Goal: Task Accomplishment & Management: Complete application form

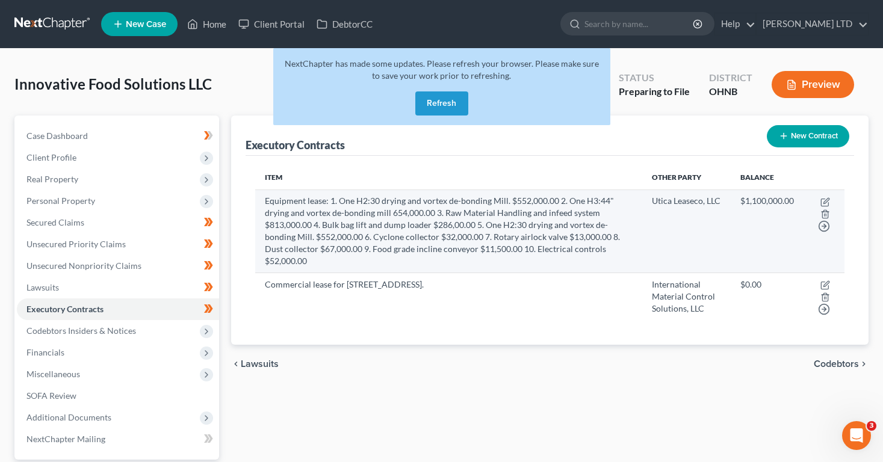
click at [281, 223] on td "Equipment lease: 1. One H2:30 drying and vortex de-bonding Mill. $552,000.00 2.…" at bounding box center [448, 231] width 387 height 83
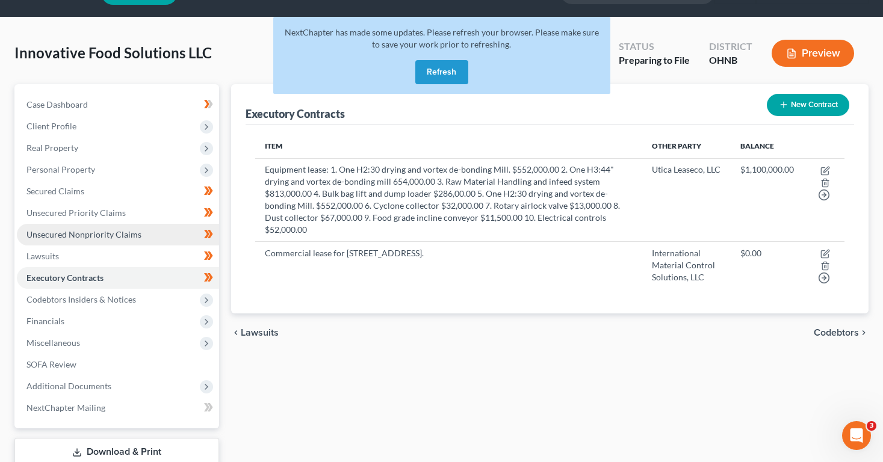
scroll to position [28, 0]
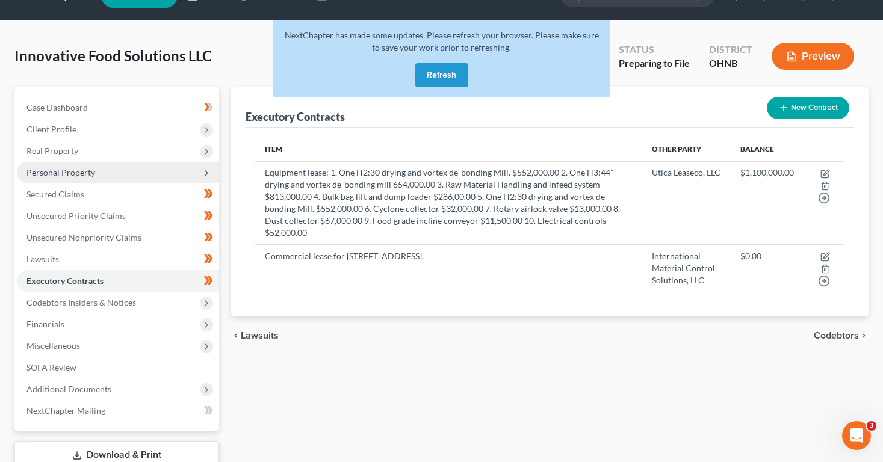
click at [41, 172] on span "Personal Property" at bounding box center [60, 172] width 69 height 10
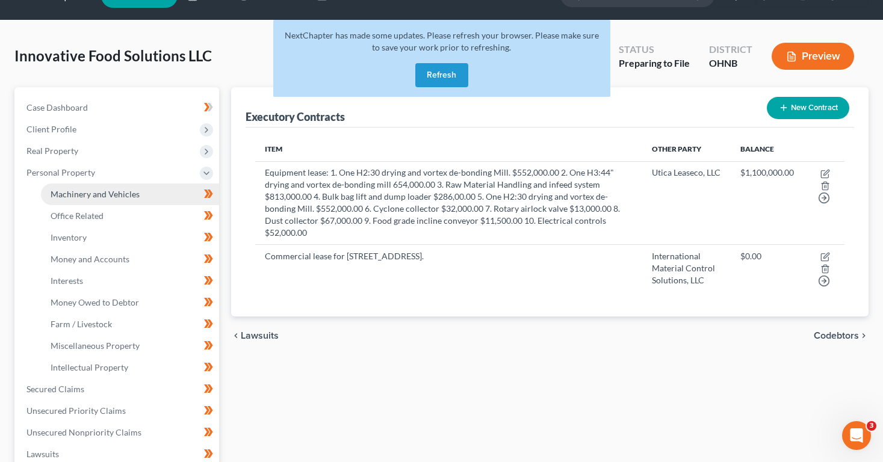
click at [70, 201] on link "Machinery and Vehicles" at bounding box center [130, 195] width 178 height 22
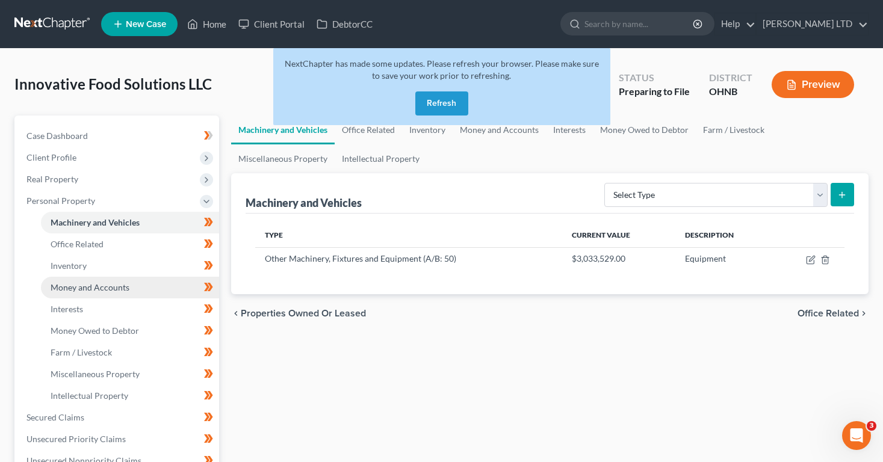
click at [89, 291] on span "Money and Accounts" at bounding box center [90, 287] width 79 height 10
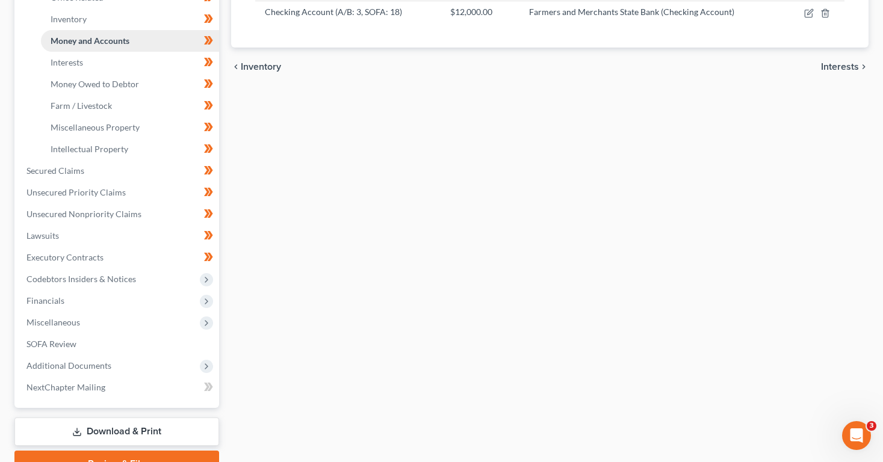
scroll to position [252, 0]
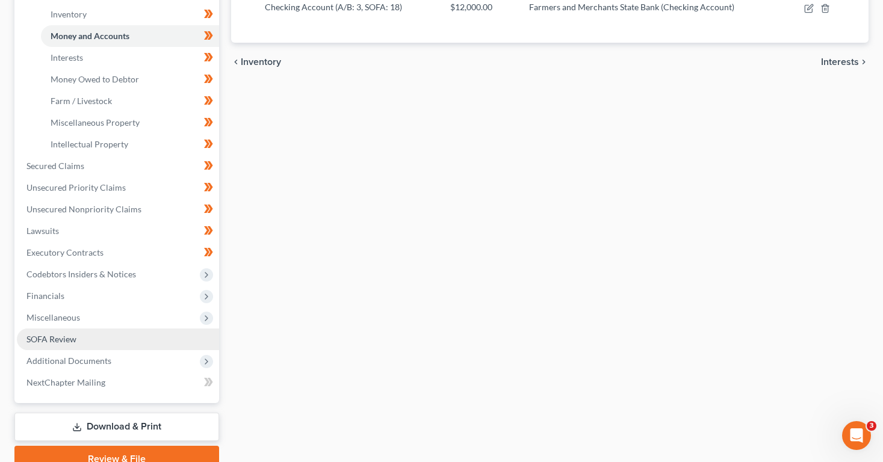
click at [117, 341] on link "SOFA Review" at bounding box center [118, 340] width 202 height 22
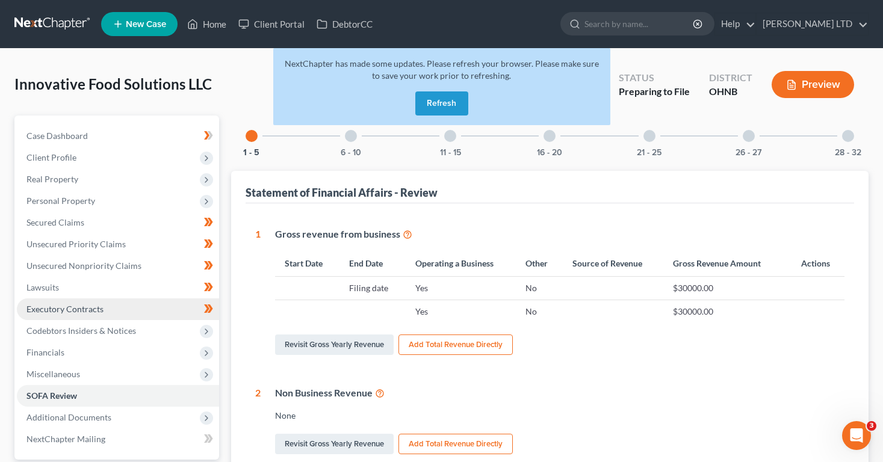
click at [123, 315] on link "Executory Contracts" at bounding box center [118, 310] width 202 height 22
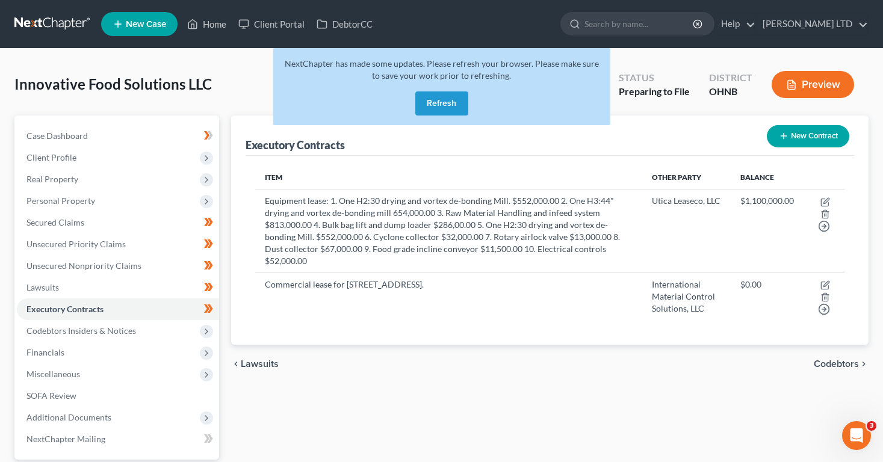
click at [808, 138] on button "New Contract" at bounding box center [808, 136] width 82 height 22
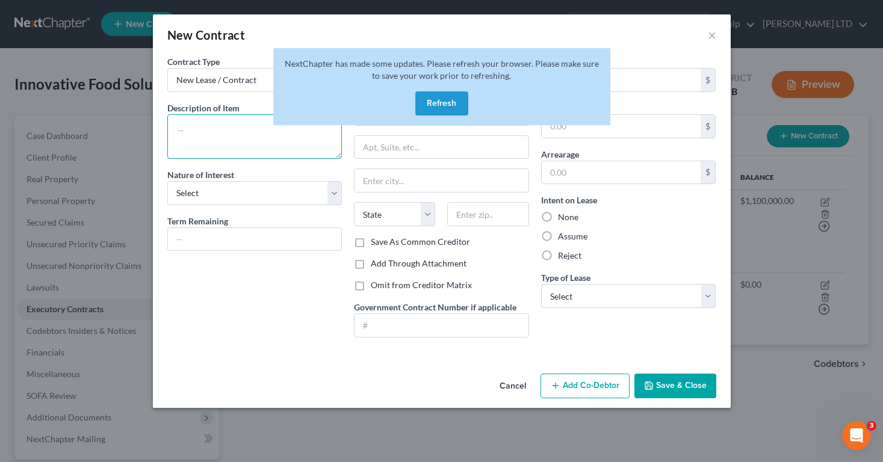
click at [225, 139] on textarea at bounding box center [254, 136] width 175 height 45
click at [451, 102] on button "Refresh" at bounding box center [441, 103] width 53 height 24
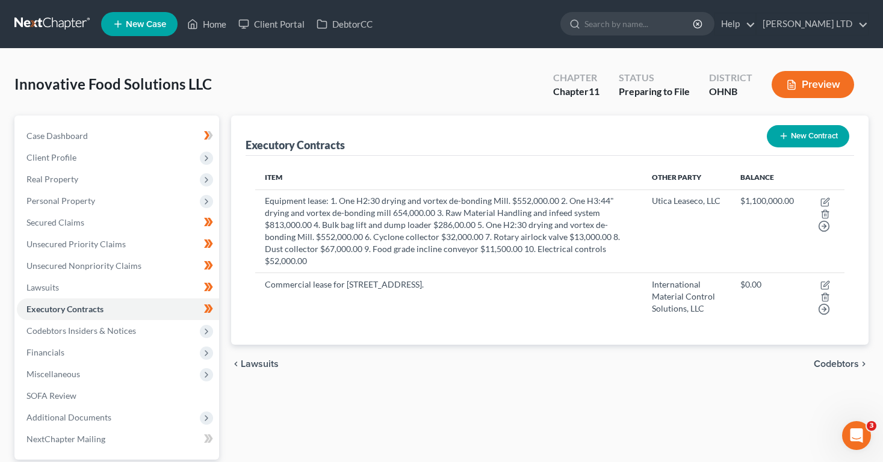
click at [775, 133] on button "New Contract" at bounding box center [808, 136] width 82 height 22
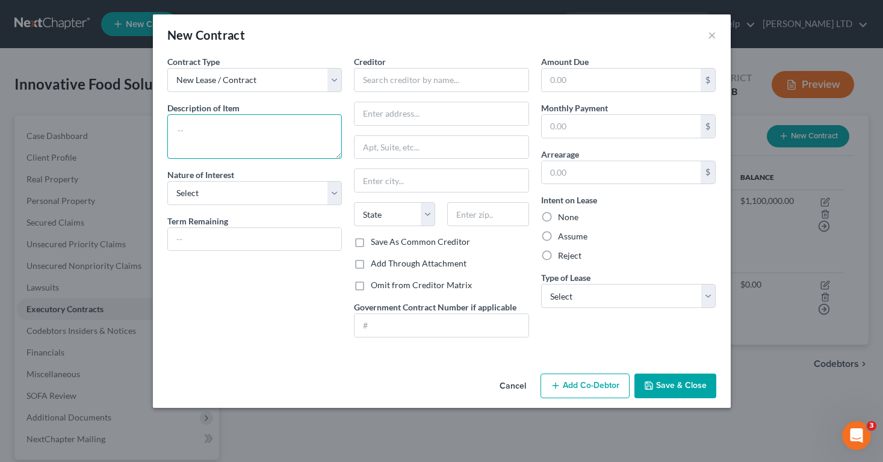
click at [307, 131] on textarea at bounding box center [254, 136] width 175 height 45
paste textarea "[STREET_ADDRESS] – lease (inactive, 2/3 of equipment stored here). Both valued …"
drag, startPoint x: 176, startPoint y: 127, endPoint x: 292, endPoint y: 146, distance: 117.6
click at [292, 146] on textarea "[STREET_ADDRESS] – lease (inactive, 2/3 of equipment stored here). Both valued …" at bounding box center [254, 136] width 175 height 45
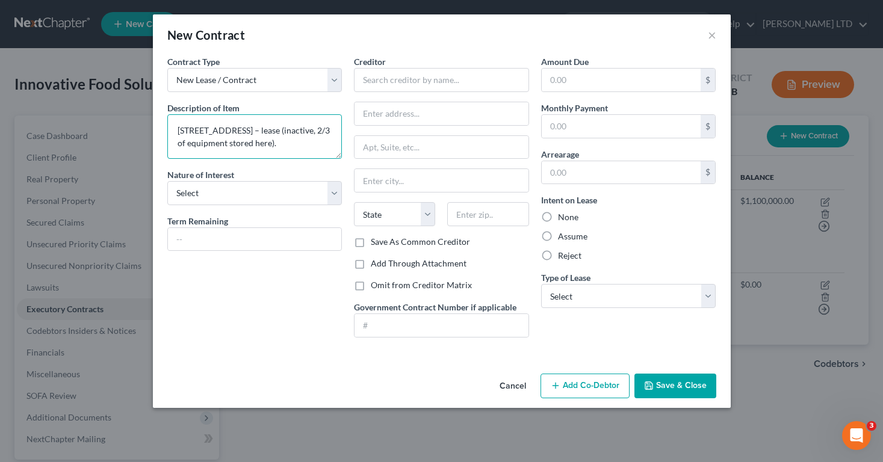
scroll to position [25, 0]
click at [243, 151] on textarea "[STREET_ADDRESS] – lease (inactive, 2/3 of equipment stored here)." at bounding box center [254, 136] width 175 height 45
type textarea "[STREET_ADDRESS] – lease (inactive, 2/3 of equipment stored here)."
click at [185, 188] on select "Select Purchaser Agent Lessor Lessee" at bounding box center [254, 193] width 175 height 24
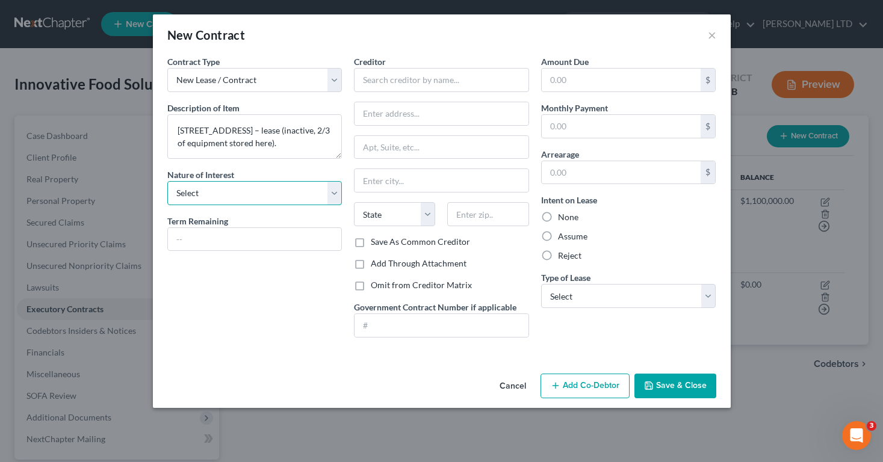
select select "3"
click at [167, 181] on select "Select Purchaser Agent Lessor Lessee" at bounding box center [254, 193] width 175 height 24
click at [185, 244] on input "text" at bounding box center [255, 239] width 174 height 23
drag, startPoint x: 224, startPoint y: 240, endPoint x: 151, endPoint y: 238, distance: 73.5
click at [151, 238] on div "New Contract × Contract Type New Lease / Contract New Timeshare Description of …" at bounding box center [441, 231] width 883 height 462
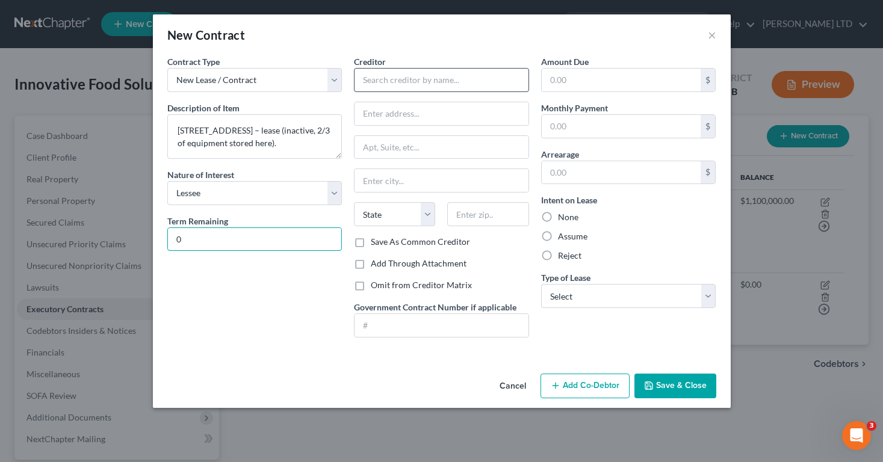
type input "0"
click at [372, 80] on input "text" at bounding box center [441, 80] width 175 height 24
click at [656, 382] on button "Save & Close" at bounding box center [675, 386] width 82 height 25
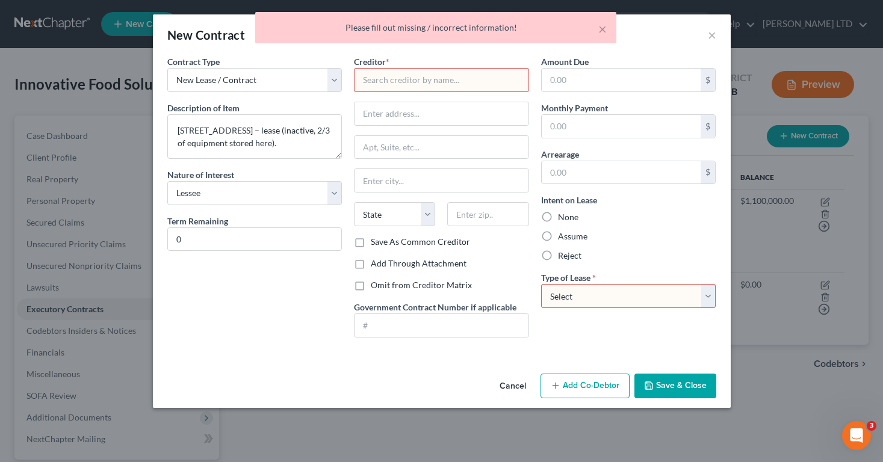
click at [452, 86] on input "text" at bounding box center [441, 80] width 175 height 24
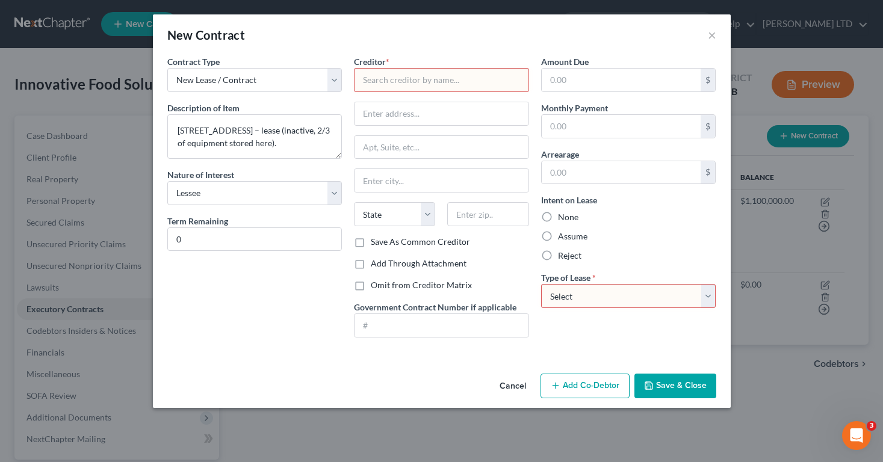
paste input "Enagon, LLC"
type input "Enagon, LLC"
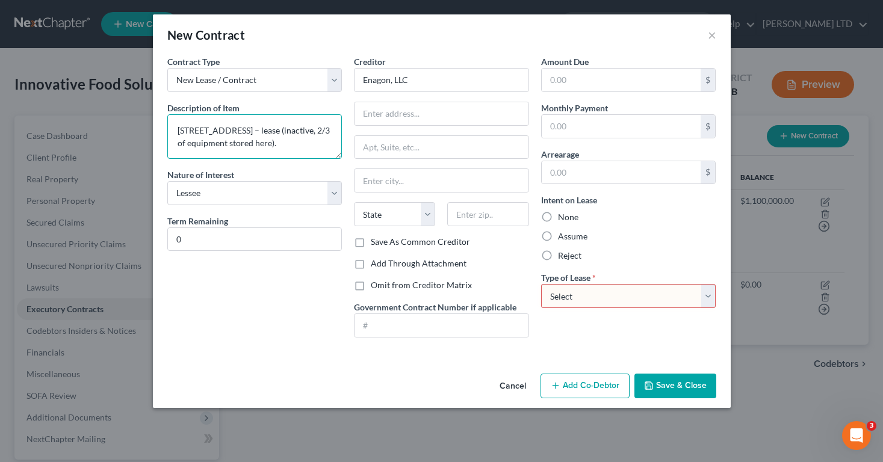
drag, startPoint x: 178, startPoint y: 126, endPoint x: 265, endPoint y: 126, distance: 87.3
click at [265, 126] on textarea "[STREET_ADDRESS] – lease (inactive, 2/3 of equipment stored here)." at bounding box center [254, 136] width 175 height 45
click at [388, 121] on input "text" at bounding box center [441, 113] width 174 height 23
paste input "[STREET_ADDRESS]"
type input "[STREET_ADDRESS]"
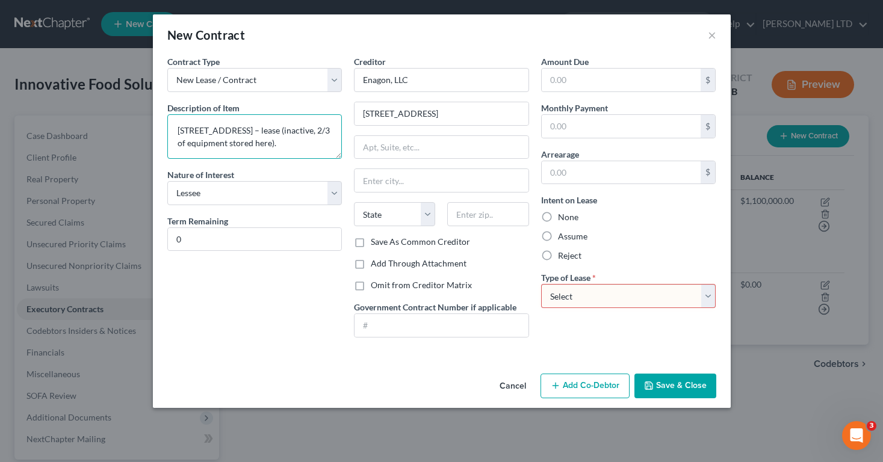
drag, startPoint x: 269, startPoint y: 130, endPoint x: 307, endPoint y: 128, distance: 38.0
click at [307, 128] on textarea "[STREET_ADDRESS] – lease (inactive, 2/3 of equipment stored here)." at bounding box center [254, 136] width 175 height 45
click at [368, 179] on input "text" at bounding box center [441, 180] width 174 height 23
paste input "Saugatuck"
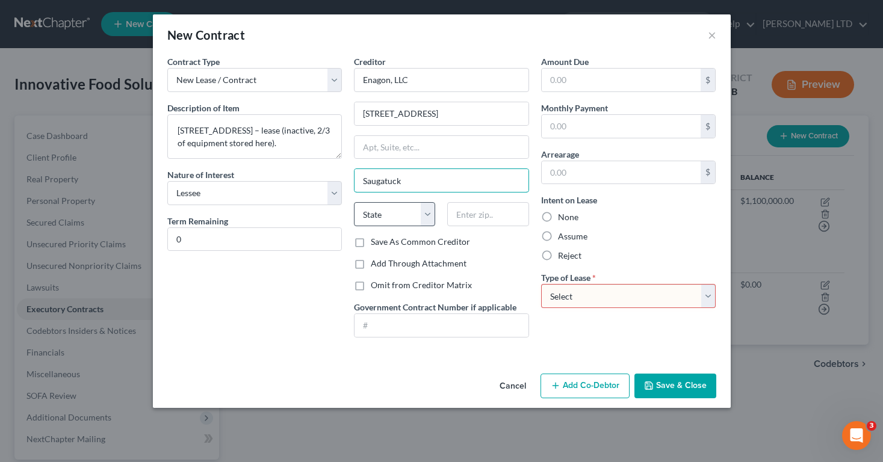
type input "Saugatuck"
click at [368, 212] on select "State [US_STATE] AK AR AZ CA CO CT DE DC [GEOGRAPHIC_DATA] [GEOGRAPHIC_DATA] GU…" at bounding box center [394, 214] width 81 height 24
select select "23"
click at [354, 202] on select "State [US_STATE] AK AR AZ CA CO CT DE DC [GEOGRAPHIC_DATA] [GEOGRAPHIC_DATA] GU…" at bounding box center [394, 214] width 81 height 24
click at [471, 221] on input "text" at bounding box center [487, 214] width 81 height 24
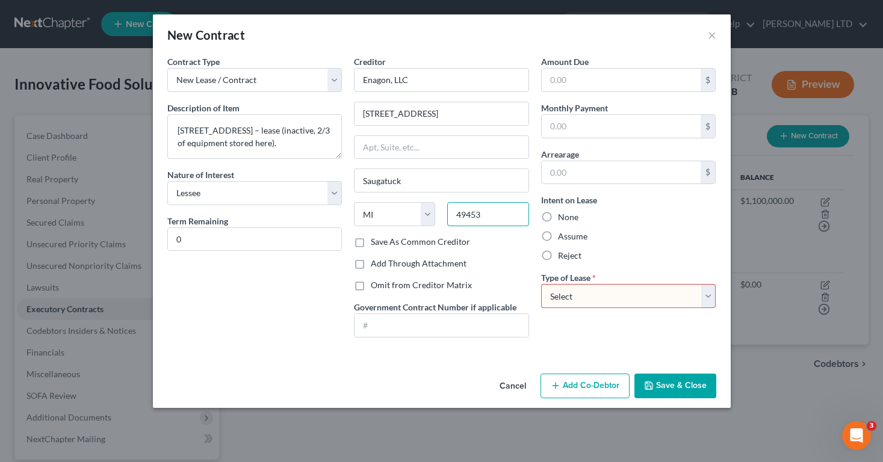
type input "49453"
click at [294, 289] on div "Contract Type New Lease / Contract New Timeshare Description of non-residential…" at bounding box center [254, 201] width 187 height 292
click at [569, 300] on select "Select Real Estate Car Other" at bounding box center [628, 296] width 175 height 24
select select "0"
click at [541, 284] on select "Select Real Estate Car Other" at bounding box center [628, 296] width 175 height 24
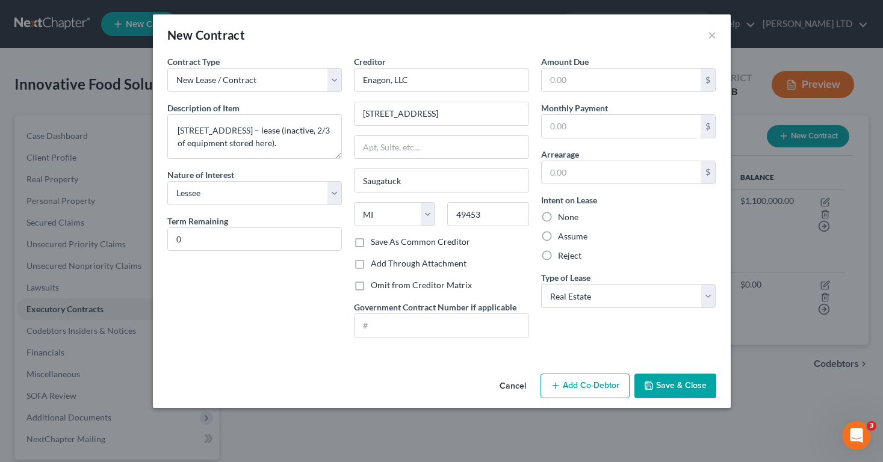
click at [558, 232] on label "Assume" at bounding box center [572, 237] width 29 height 12
click at [563, 232] on input "Assume" at bounding box center [567, 235] width 8 height 8
radio input "true"
click at [659, 386] on button "Save & Close" at bounding box center [675, 386] width 82 height 25
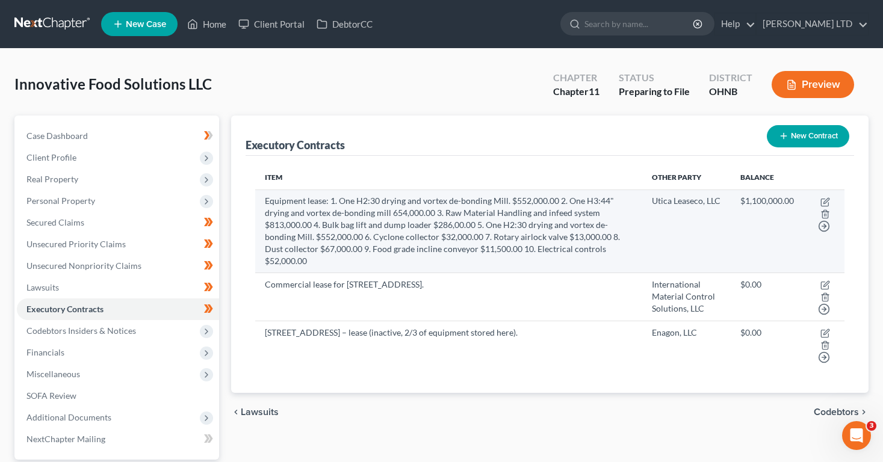
click at [333, 213] on td "Equipment lease: 1. One H2:30 drying and vortex de-bonding Mill. $552,000.00 2.…" at bounding box center [448, 231] width 387 height 83
click at [824, 198] on icon "button" at bounding box center [825, 202] width 10 height 10
select select "2"
select select "23"
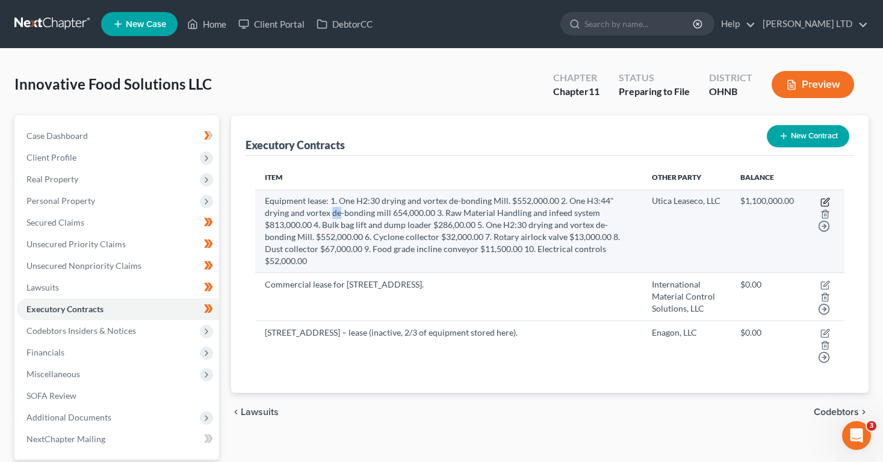
select select "2"
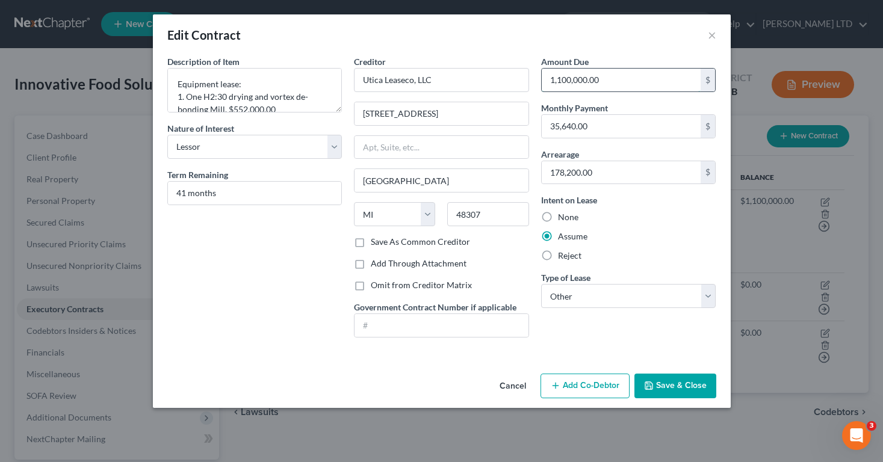
click at [561, 79] on input "1,100,000.00" at bounding box center [621, 80] width 159 height 23
click at [566, 78] on input "100,000.00" at bounding box center [621, 80] width 159 height 23
click at [570, 79] on input "1,002,000.00" at bounding box center [621, 80] width 159 height 23
click at [555, 80] on input "100,000.00" at bounding box center [621, 80] width 159 height 23
type input "1,200,000.00"
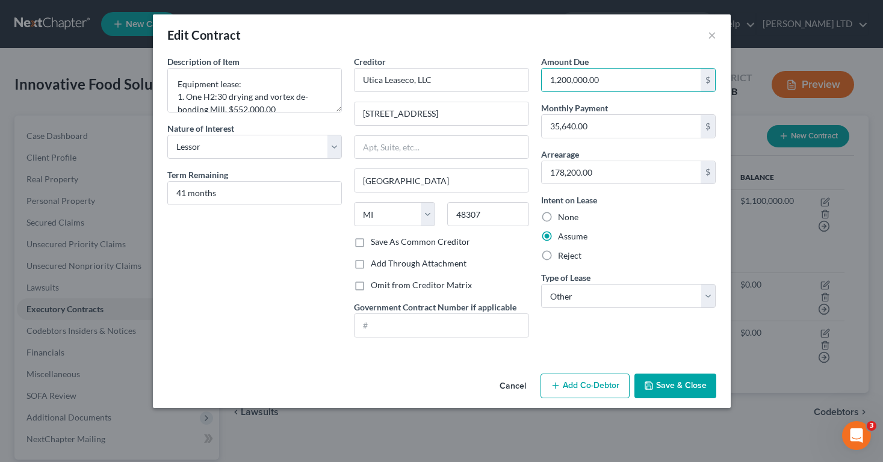
click at [661, 384] on button "Save & Close" at bounding box center [675, 386] width 82 height 25
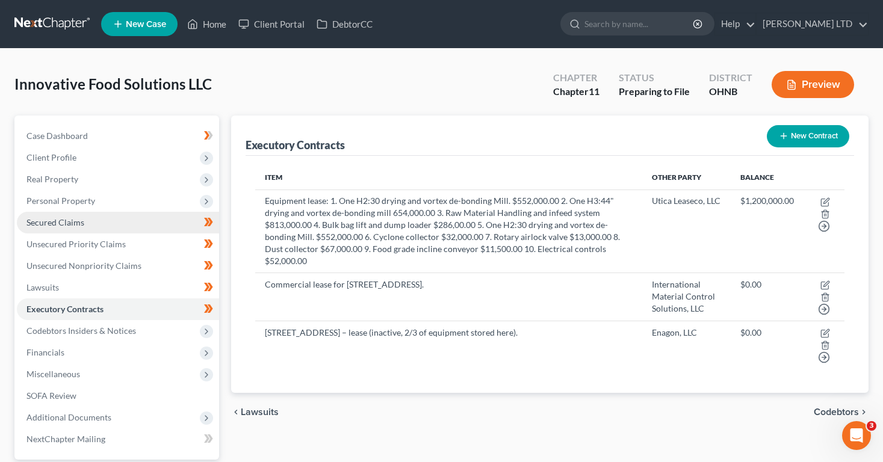
click at [63, 221] on span "Secured Claims" at bounding box center [55, 222] width 58 height 10
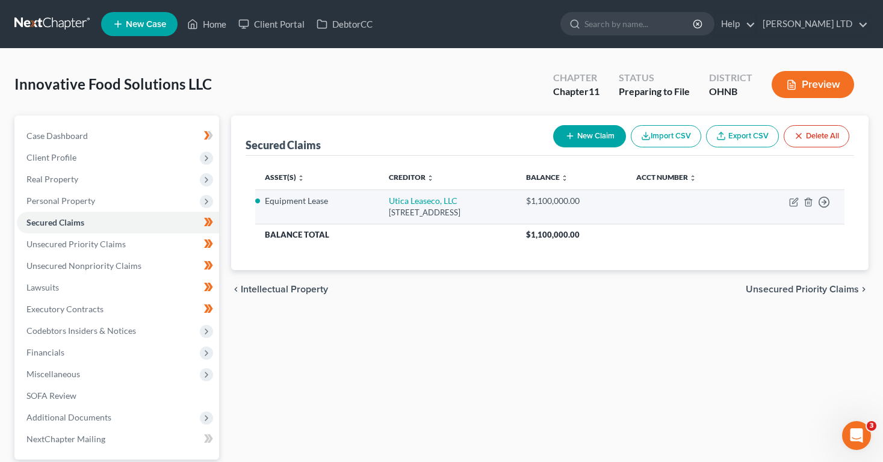
click at [338, 215] on td "Equipment Lease" at bounding box center [317, 207] width 125 height 34
click at [793, 200] on icon "button" at bounding box center [794, 202] width 10 height 10
select select "23"
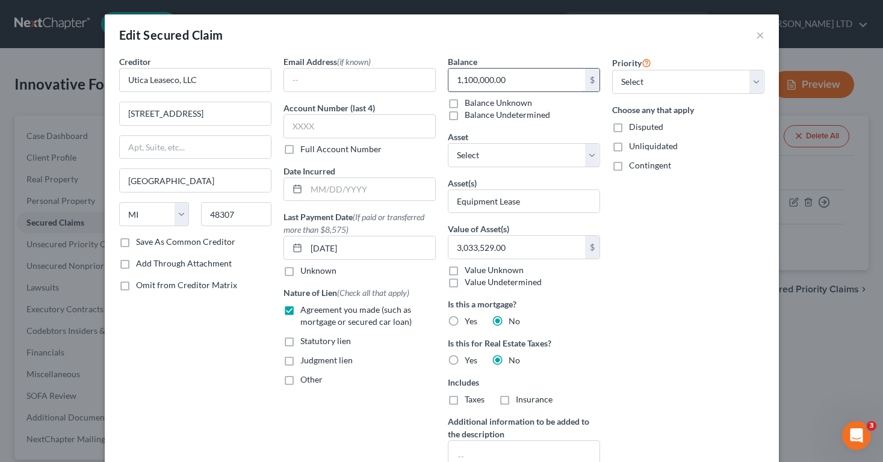
click at [469, 81] on input "1,100,000.00" at bounding box center [516, 80] width 137 height 23
click at [469, 79] on input "1,100,000.00" at bounding box center [516, 80] width 137 height 23
type input "100,000.00"
click at [611, 310] on div "Priority Select 1st 2nd 3rd 4th 5th 6th 7th 8th 9th 10th 11th 12th 13th 14th 15…" at bounding box center [688, 300] width 164 height 491
click at [300, 82] on input "text" at bounding box center [359, 80] width 151 height 23
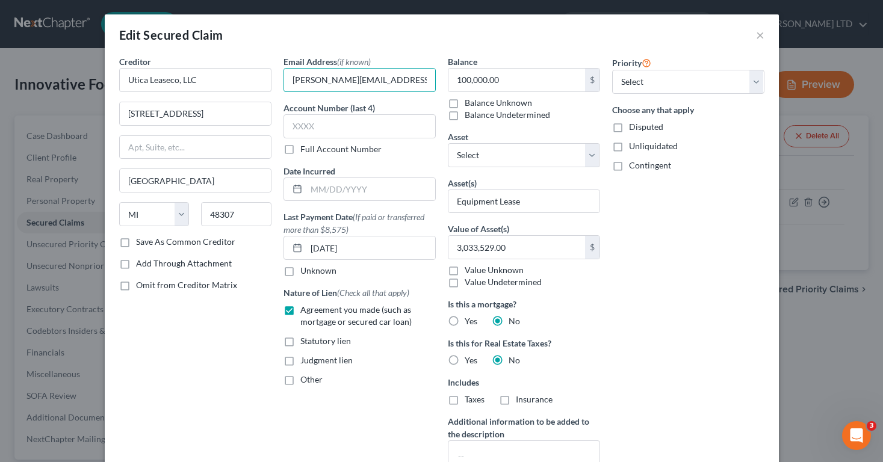
type input "[PERSON_NAME][EMAIL_ADDRESS][PERSON_NAME][DOMAIN_NAME]"
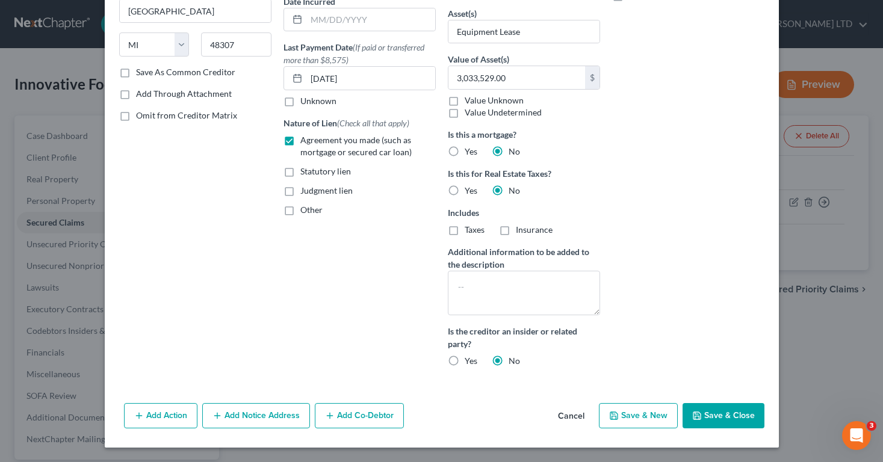
scroll to position [164, 0]
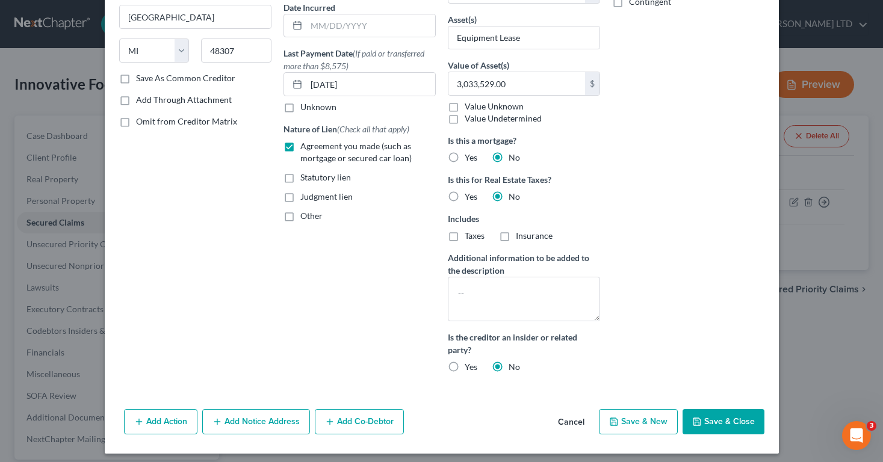
click at [824, 374] on div "Edit Secured Claim × Creditor * Utica Leaseco, LLC [STREET_ADDRESS][GEOGRAPHIC_…" at bounding box center [441, 231] width 883 height 462
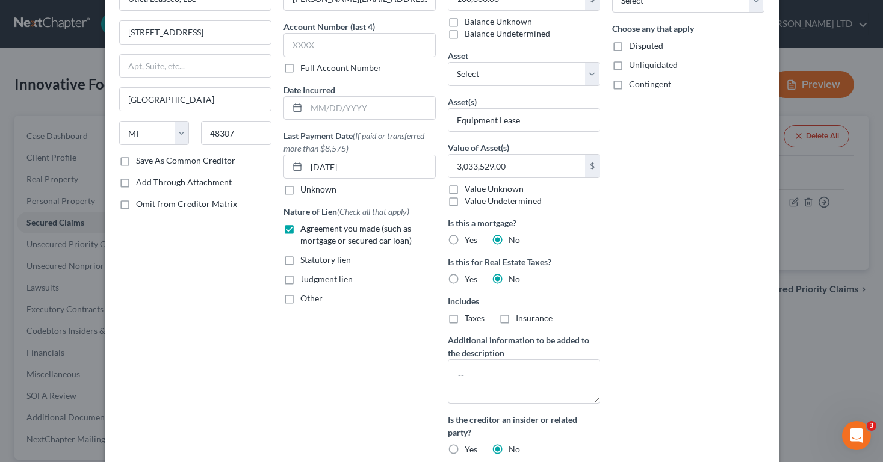
scroll to position [0, 0]
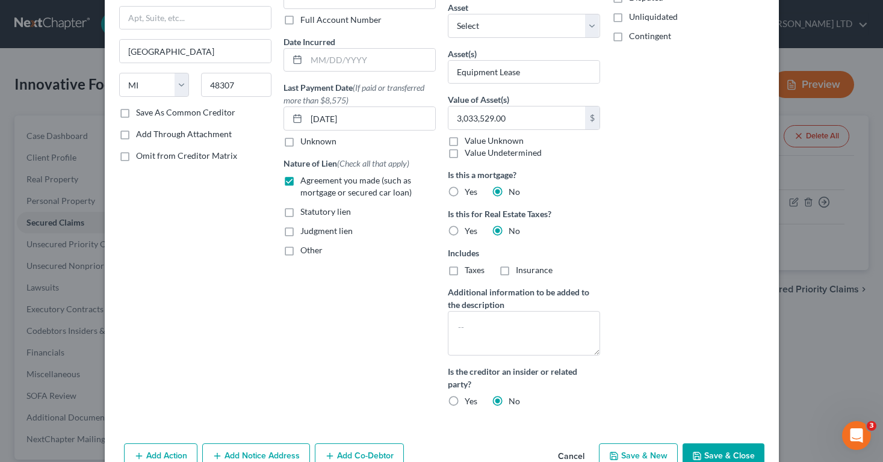
click at [734, 457] on button "Save & Close" at bounding box center [723, 456] width 82 height 25
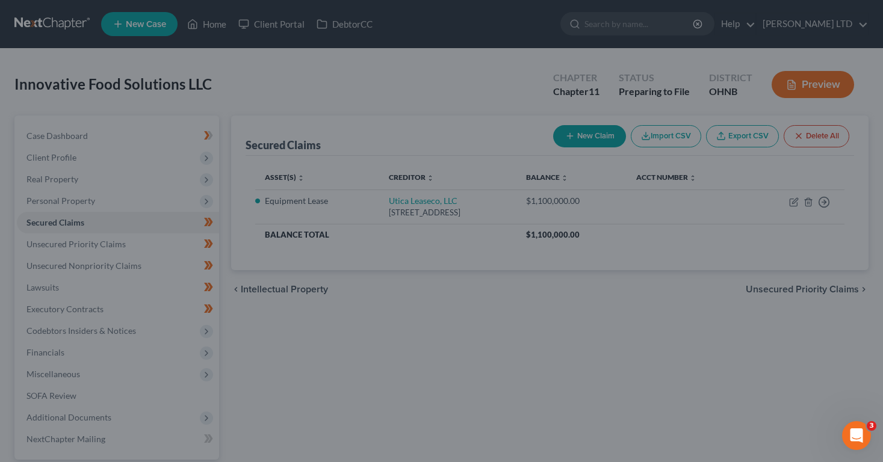
scroll to position [48, 0]
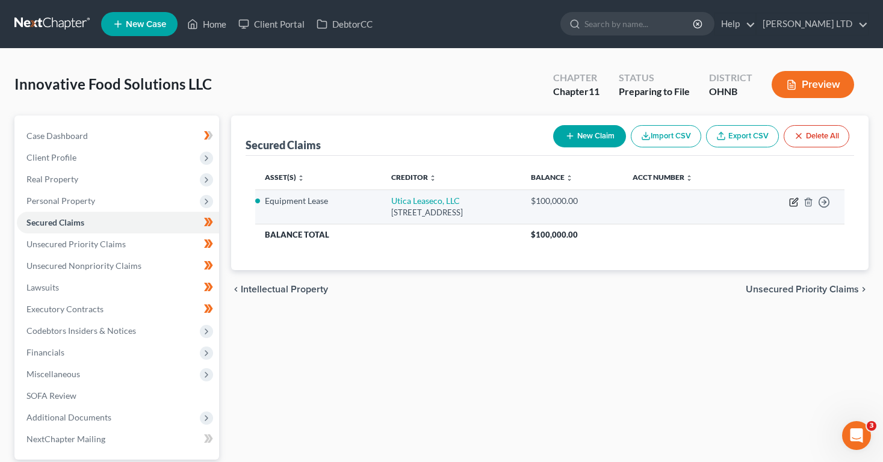
click at [793, 203] on icon "button" at bounding box center [794, 200] width 5 height 5
select select "23"
select select "0"
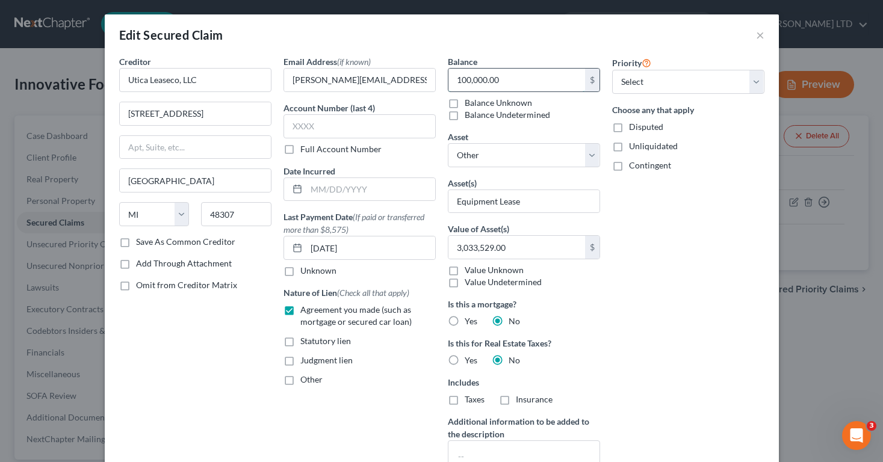
click at [462, 79] on input "100,000.00" at bounding box center [516, 80] width 137 height 23
type input "1,200,000.00"
click at [429, 34] on div "Edit Secured Claim ×" at bounding box center [442, 34] width 674 height 41
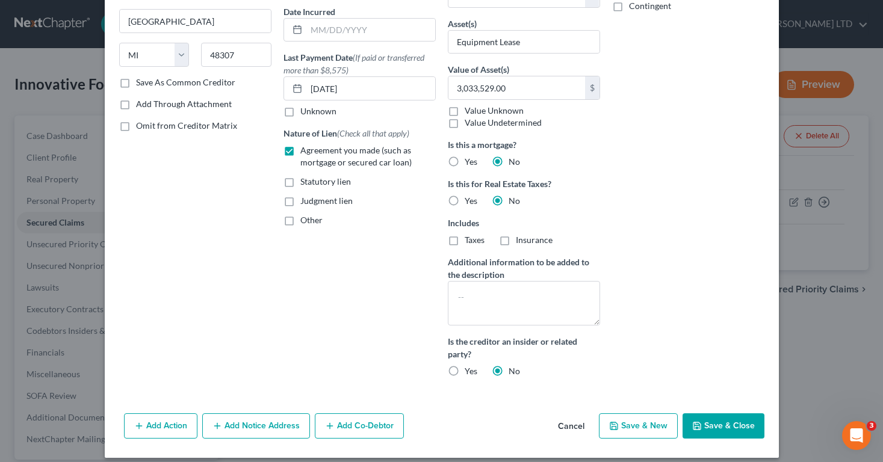
scroll to position [170, 0]
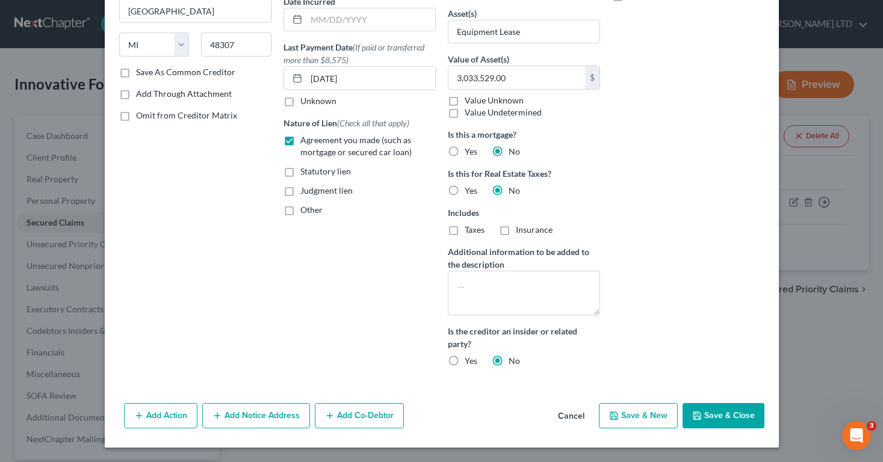
click at [708, 420] on button "Save & Close" at bounding box center [723, 415] width 82 height 25
select select
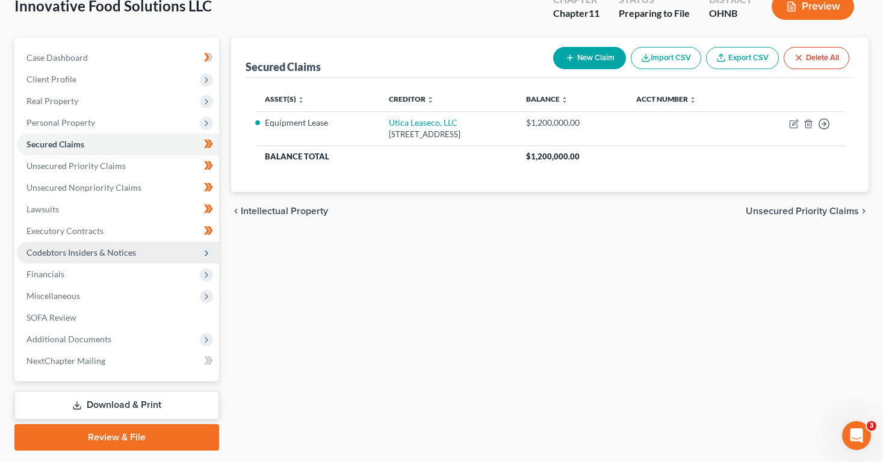
click at [72, 332] on span "Additional Documents" at bounding box center [118, 340] width 202 height 22
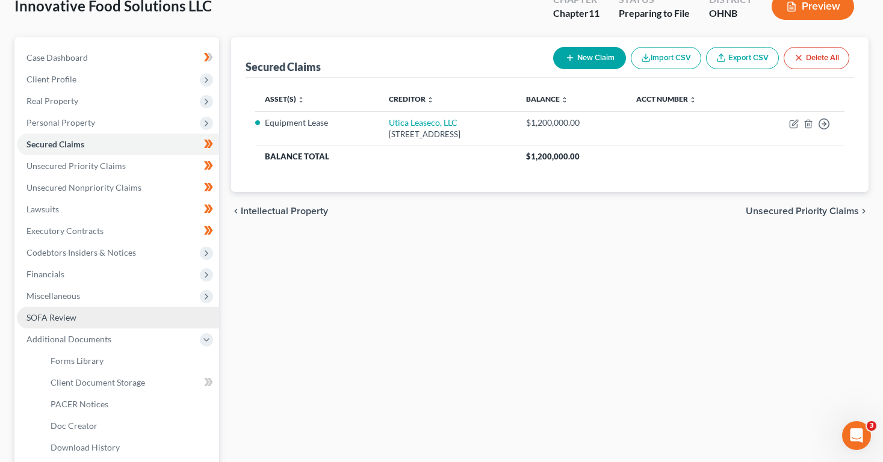
click at [72, 318] on span "SOFA Review" at bounding box center [51, 317] width 50 height 10
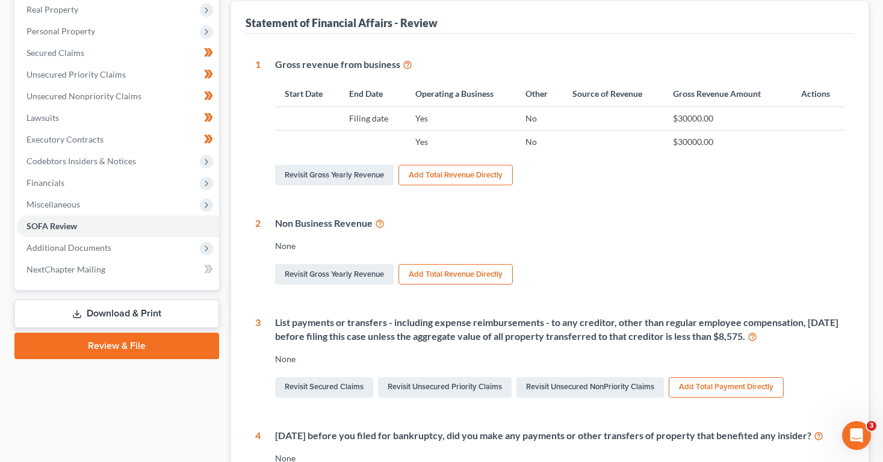
scroll to position [167, 0]
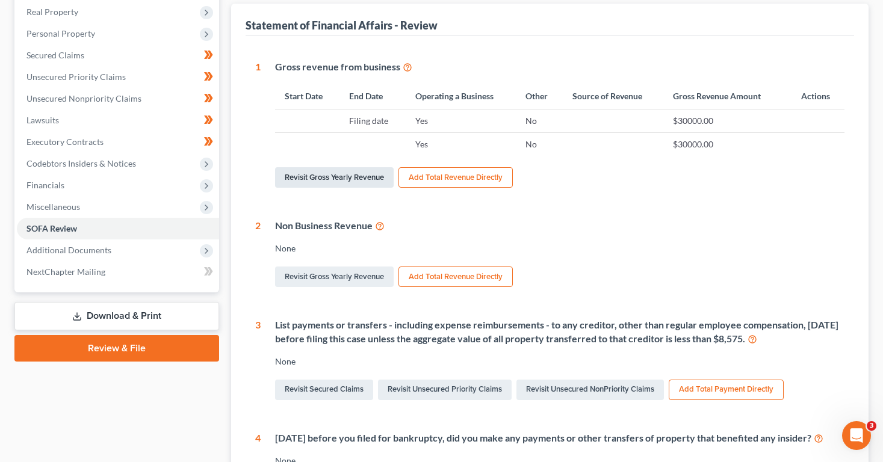
click at [305, 172] on link "Revisit Gross Yearly Revenue" at bounding box center [334, 177] width 119 height 20
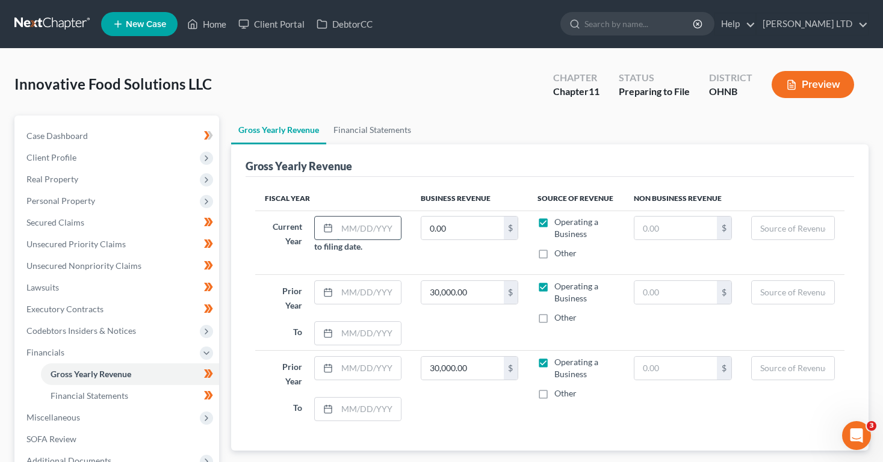
click at [356, 230] on input "text" at bounding box center [369, 228] width 64 height 23
type input "2025"
click at [350, 182] on div "Fiscal Year Business Revenue Source of Revenue Non Business Revenue Current Yea…" at bounding box center [550, 314] width 608 height 274
click at [342, 294] on input "text" at bounding box center [369, 292] width 64 height 23
type input "2024"
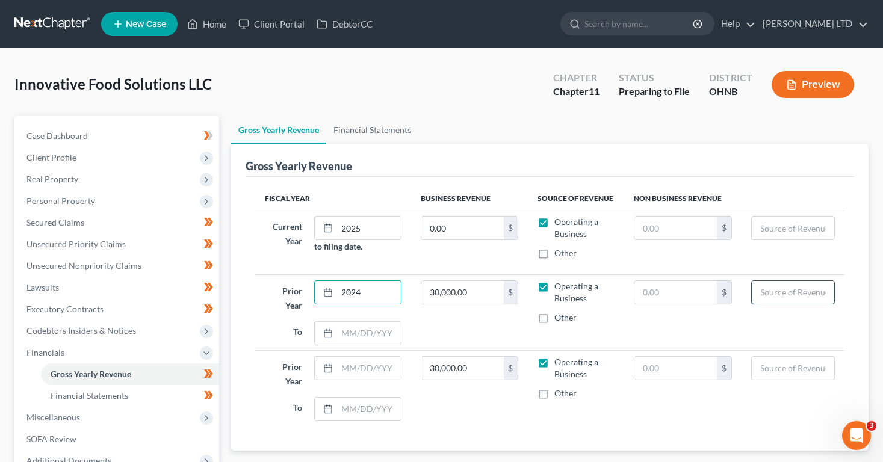
click at [767, 295] on input "text" at bounding box center [793, 292] width 82 height 23
type input "Consulting"
click at [372, 370] on input "text" at bounding box center [369, 368] width 64 height 23
type input "2023"
click at [444, 418] on td "30,000.00 $" at bounding box center [469, 389] width 117 height 76
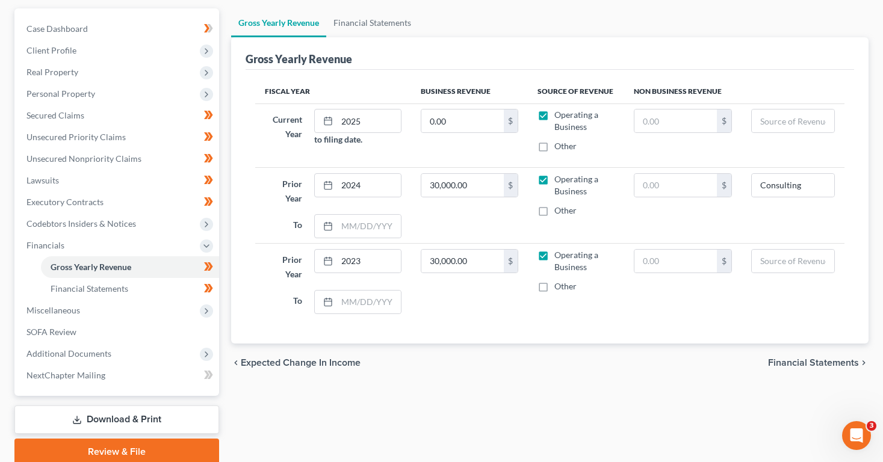
scroll to position [155, 0]
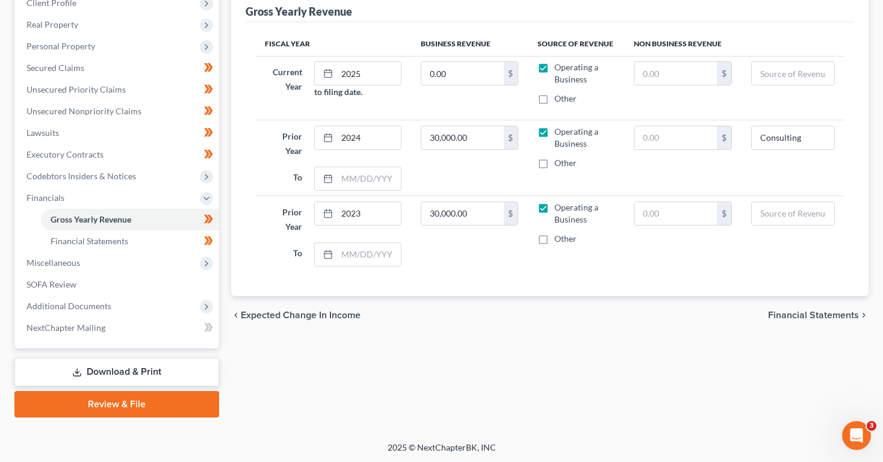
click at [815, 316] on span "Financial Statements" at bounding box center [813, 316] width 91 height 10
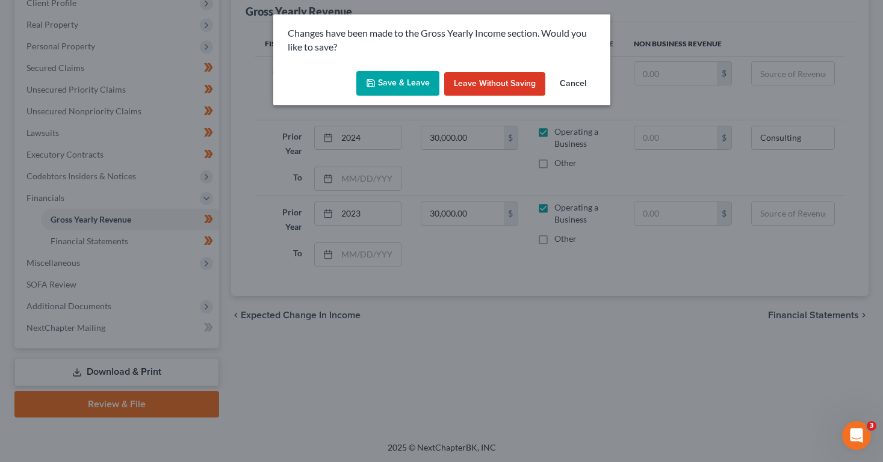
click at [403, 79] on button "Save & Leave" at bounding box center [397, 83] width 83 height 25
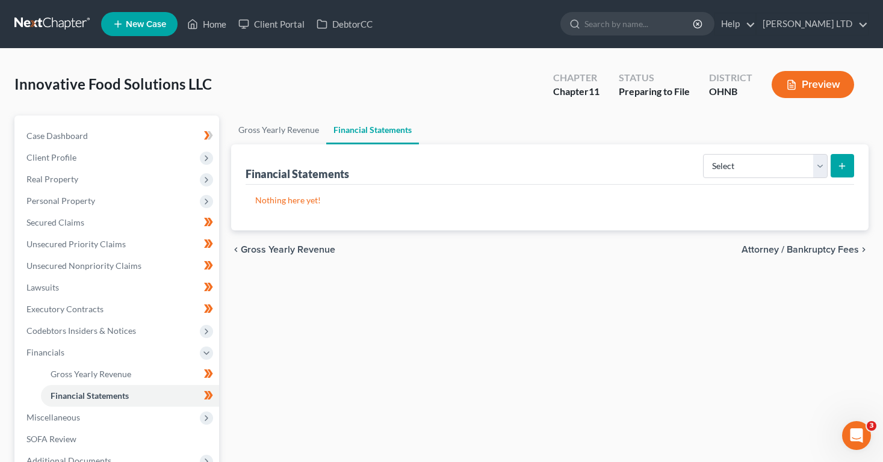
click at [844, 171] on button "submit" at bounding box center [842, 165] width 23 height 23
click at [799, 169] on select "Select Auditor Bookkeeper Creditor Pension Contribution Records Keeper Tax Cons…" at bounding box center [765, 166] width 125 height 24
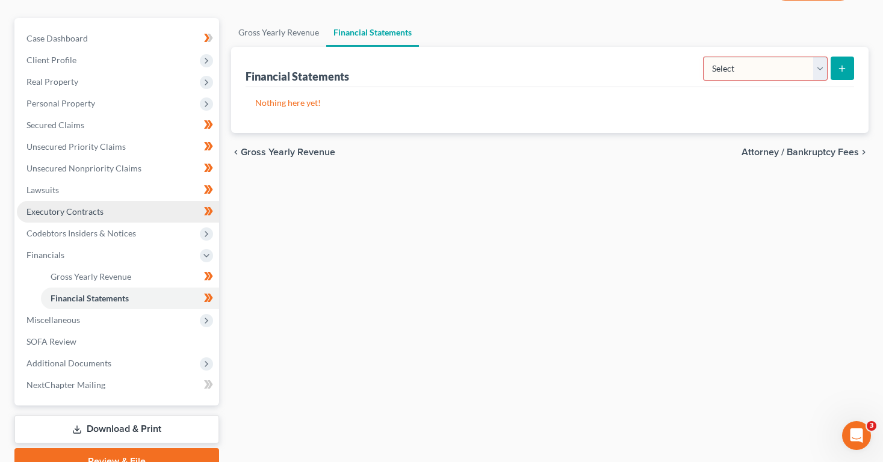
scroll to position [99, 0]
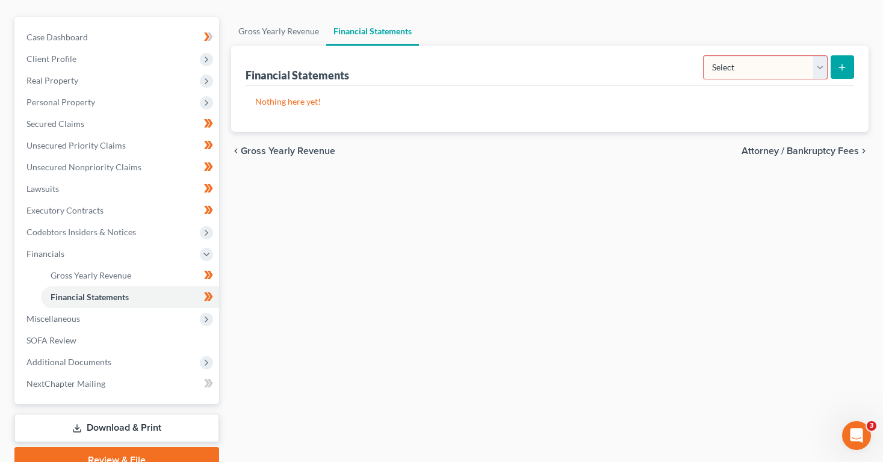
click at [806, 153] on span "Attorney / Bankruptcy Fees" at bounding box center [799, 151] width 117 height 10
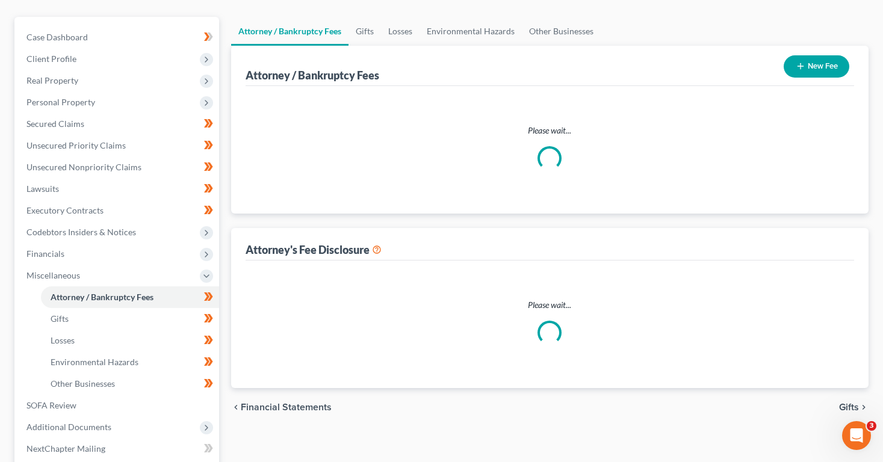
scroll to position [36, 0]
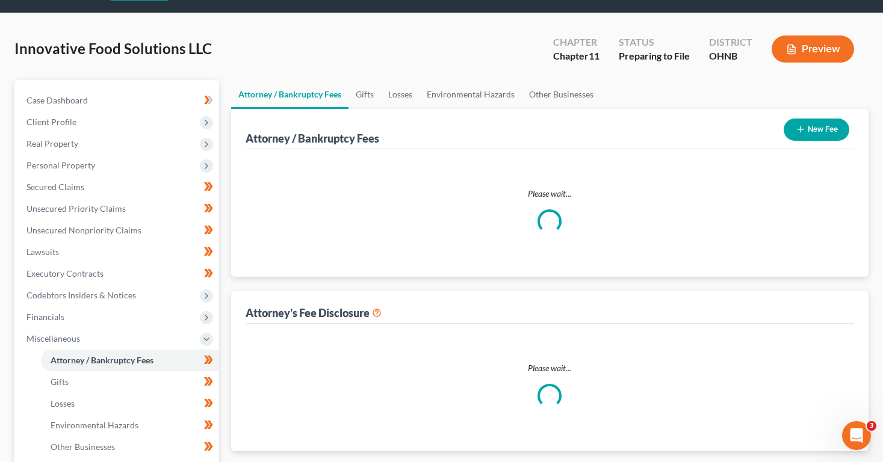
select select "0"
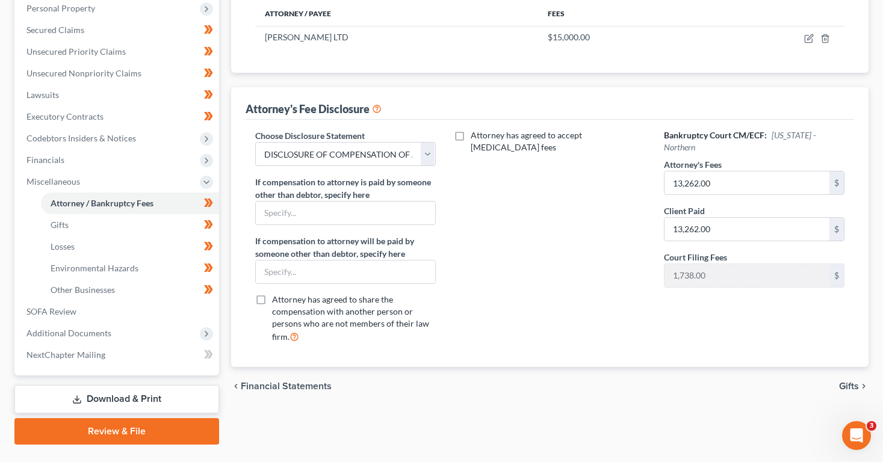
scroll to position [220, 0]
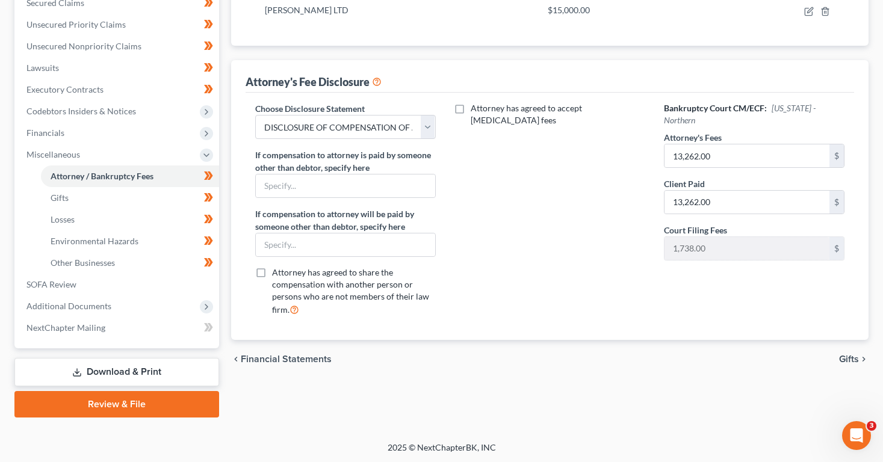
click at [846, 356] on span "Gifts" at bounding box center [849, 359] width 20 height 10
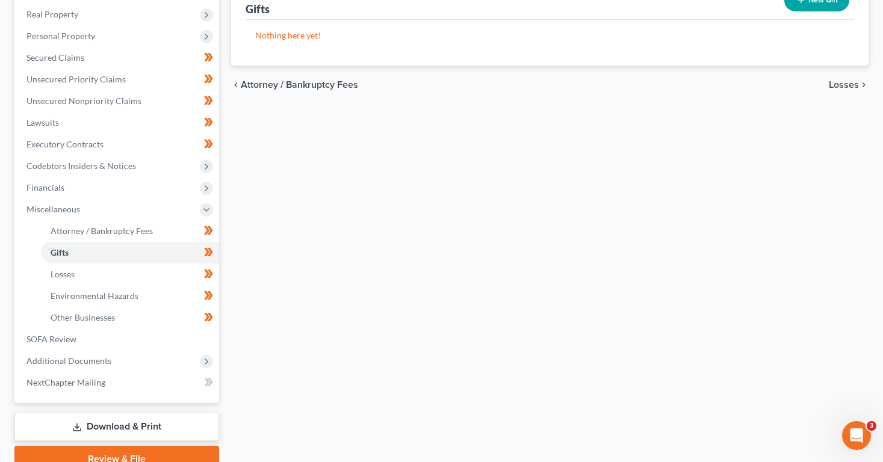
scroll to position [220, 0]
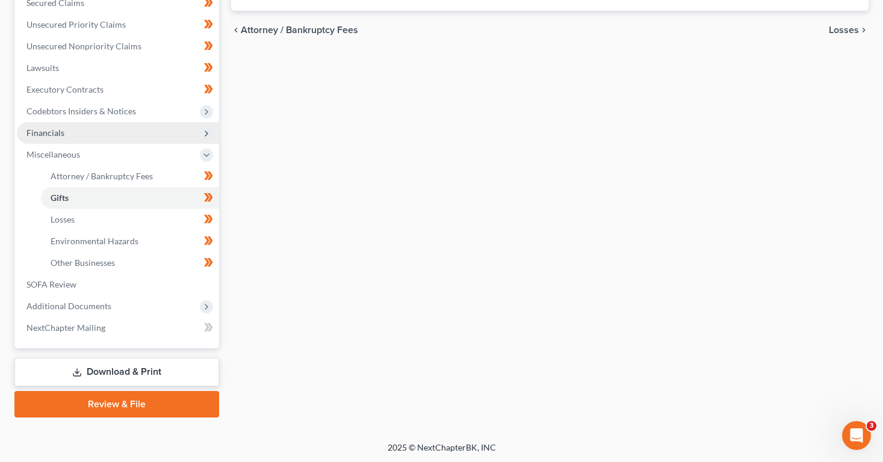
click at [81, 139] on span "Financials" at bounding box center [118, 133] width 202 height 22
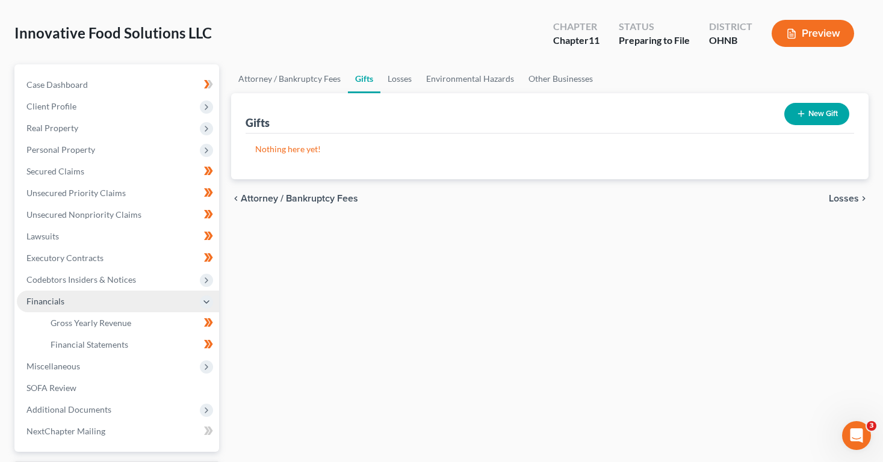
scroll to position [58, 0]
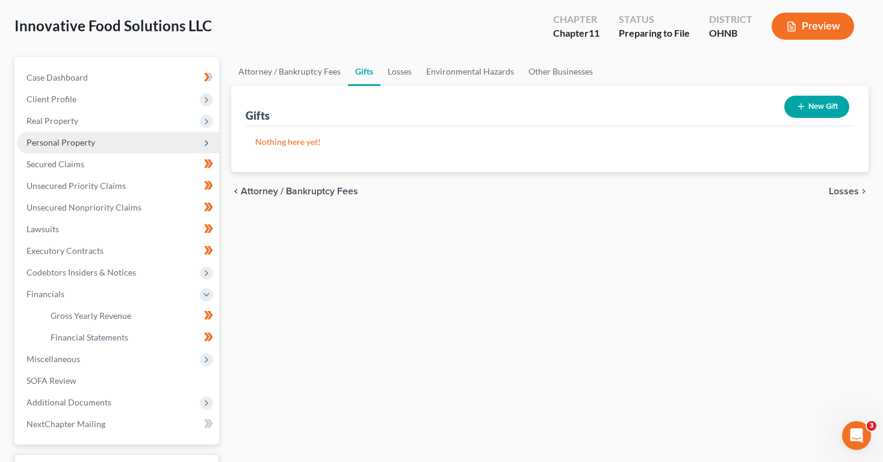
click at [50, 150] on span "Personal Property" at bounding box center [118, 143] width 202 height 22
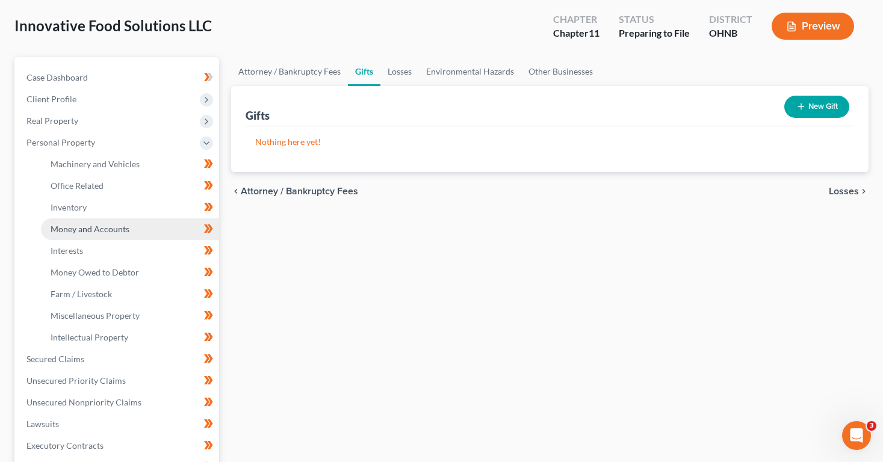
click at [72, 232] on span "Money and Accounts" at bounding box center [90, 229] width 79 height 10
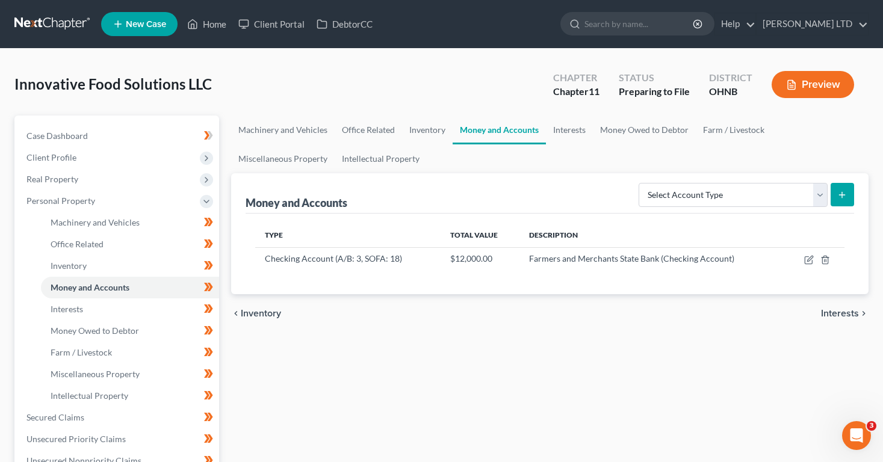
click at [846, 195] on icon "submit" at bounding box center [842, 195] width 10 height 10
click at [805, 190] on select "Select Account Type Brokerage (A/B: 3, SOFA: 18) Cash on Hand (A/B: 2) Certific…" at bounding box center [733, 195] width 189 height 24
select select "checking"
click at [640, 183] on select "Select Account Type Brokerage (A/B: 3, SOFA: 18) Cash on Hand (A/B: 2) Certific…" at bounding box center [733, 195] width 189 height 24
click at [838, 199] on button "submit" at bounding box center [842, 194] width 23 height 23
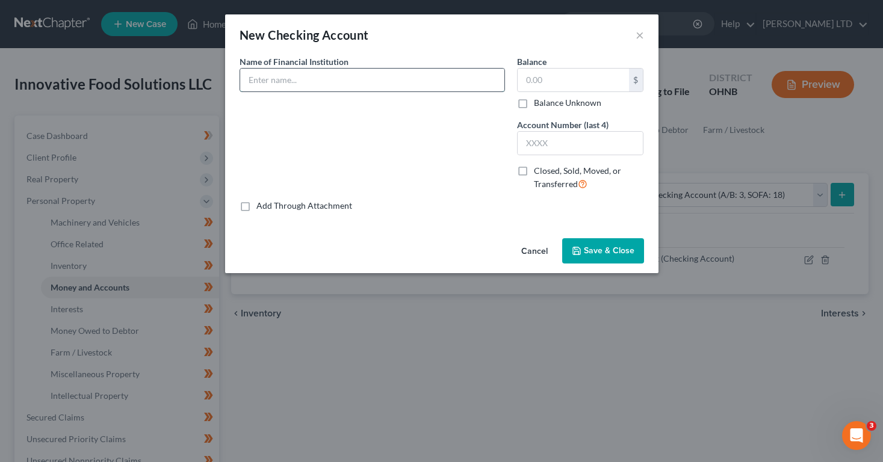
click at [425, 76] on input "text" at bounding box center [372, 80] width 264 height 23
type input "Chase (account closed)"
click at [608, 253] on span "Save & Close" at bounding box center [609, 251] width 51 height 10
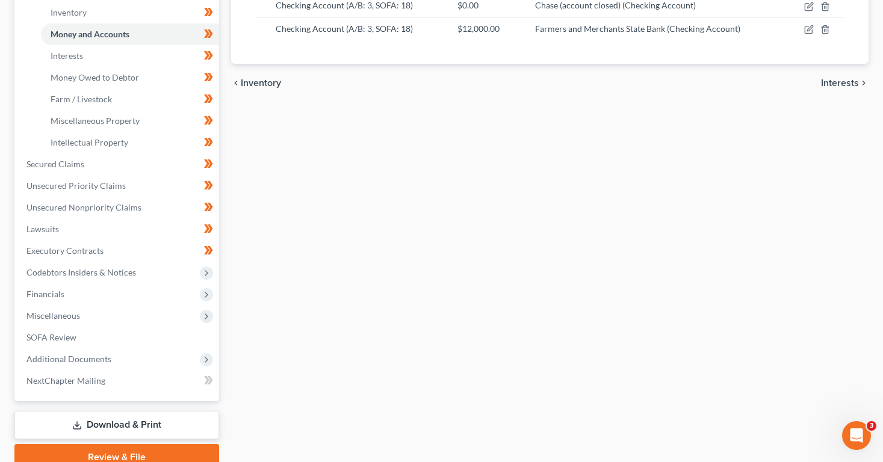
scroll to position [306, 0]
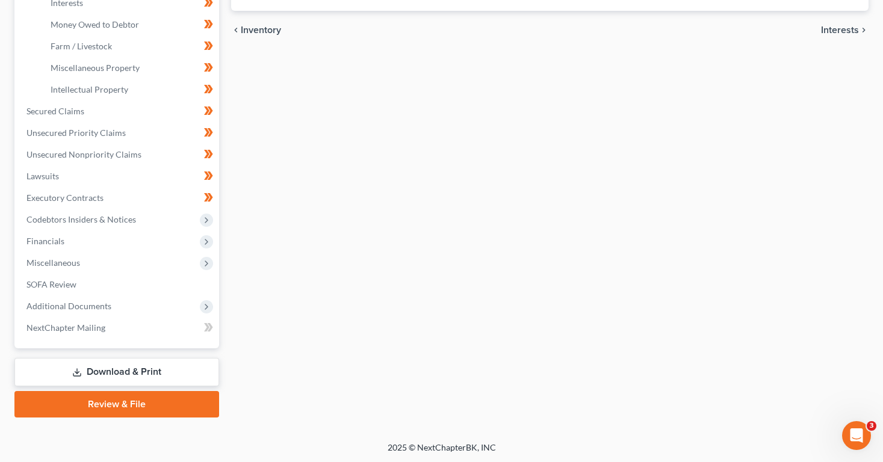
click at [200, 365] on link "Download & Print" at bounding box center [116, 372] width 205 height 28
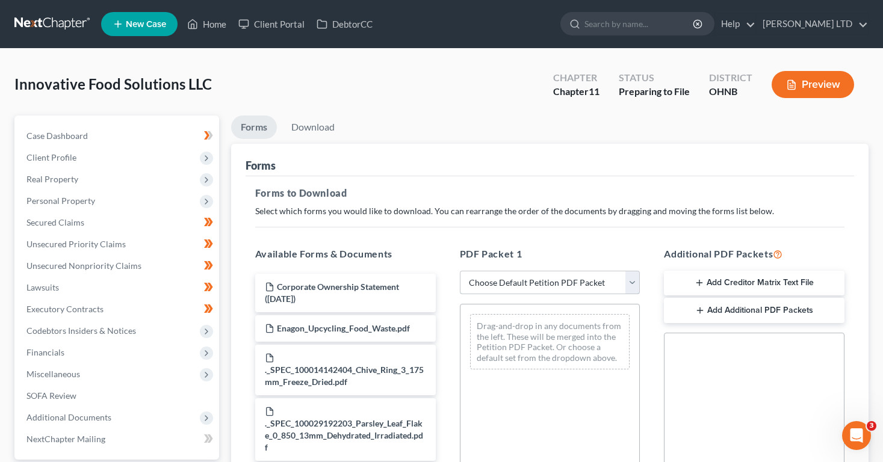
click at [513, 276] on select "Choose Default Petition PDF Packet Complete Bankruptcy Petition (all forms and …" at bounding box center [550, 283] width 181 height 24
select select "0"
click at [460, 271] on select "Choose Default Petition PDF Packet Complete Bankruptcy Petition (all forms and …" at bounding box center [550, 283] width 181 height 24
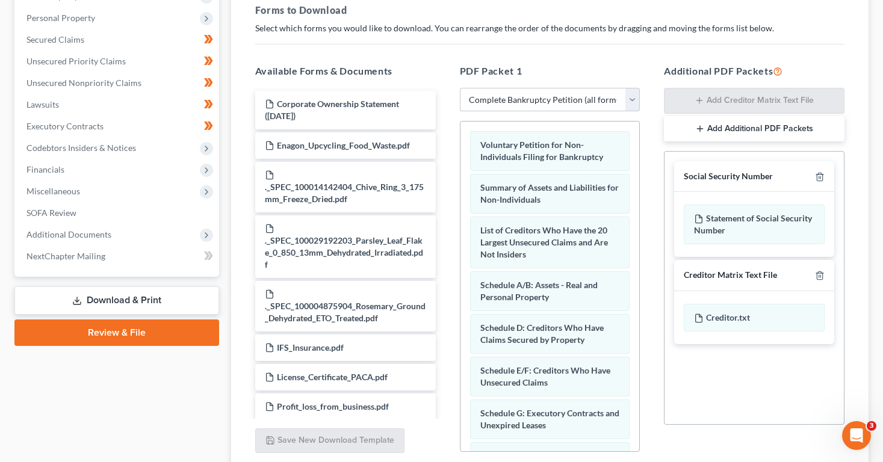
scroll to position [185, 0]
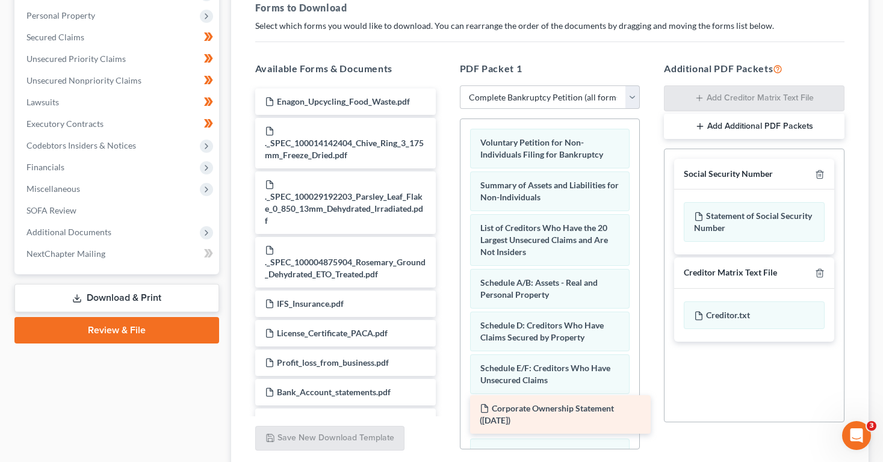
drag, startPoint x: 351, startPoint y: 100, endPoint x: 566, endPoint y: 408, distance: 375.6
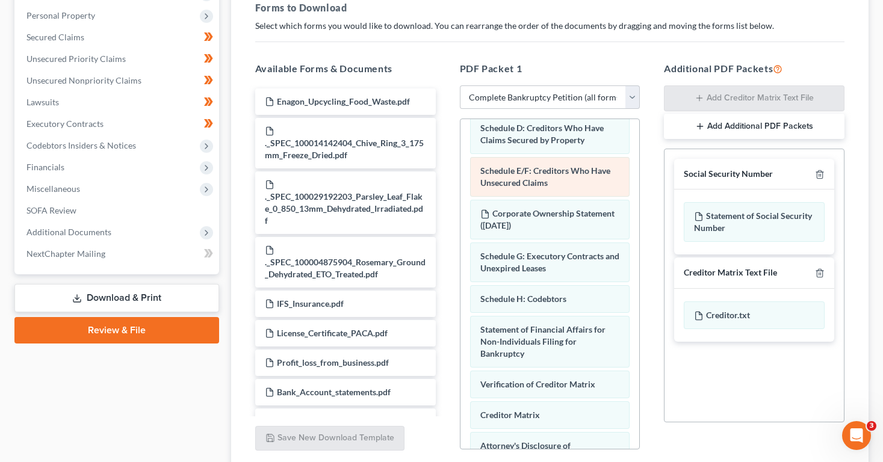
scroll to position [203, 0]
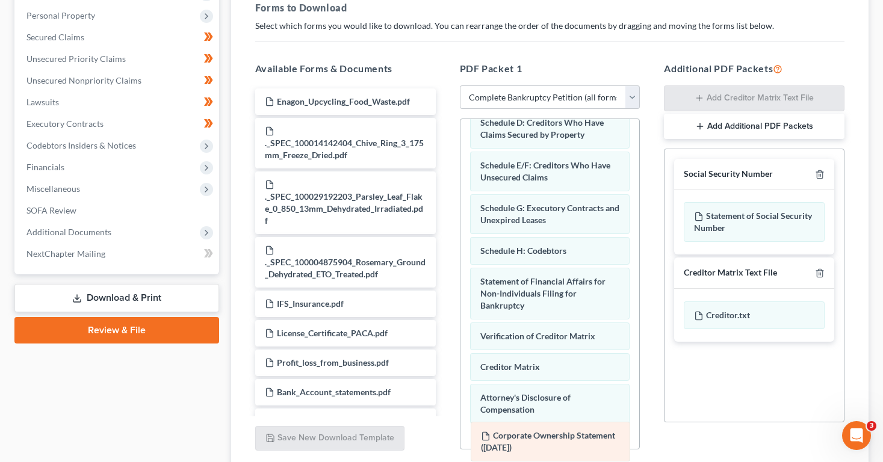
drag, startPoint x: 524, startPoint y: 209, endPoint x: 524, endPoint y: 437, distance: 228.1
click at [524, 437] on div "Corporate Ownership Statement ([DATE]) Voluntary Petition for Non-Individuals F…" at bounding box center [549, 225] width 179 height 618
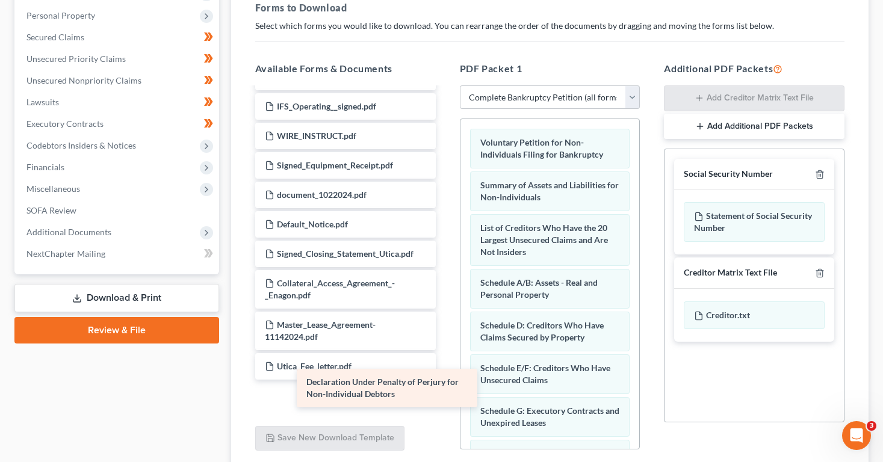
scroll to position [453, 0]
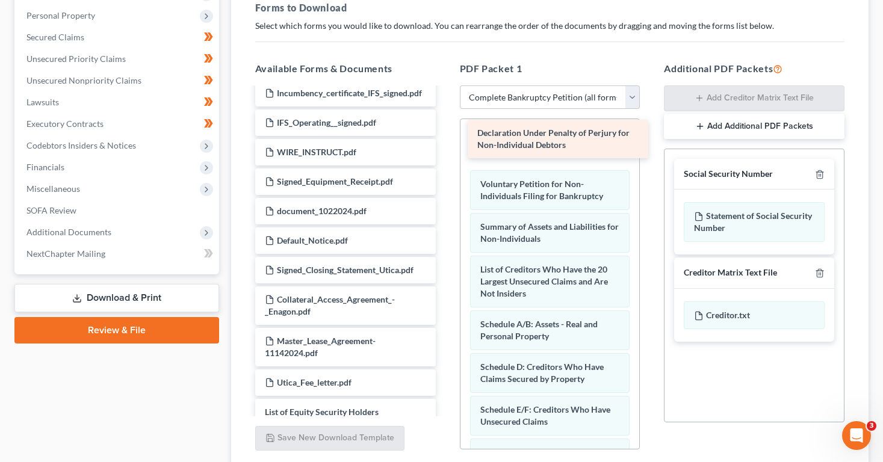
drag, startPoint x: 331, startPoint y: 389, endPoint x: 542, endPoint y: 140, distance: 327.1
click at [445, 140] on div "Declaration Under Penalty of Perjury for Non-Individual Debtors Enagon_Upcyclin…" at bounding box center [346, 30] width 200 height 790
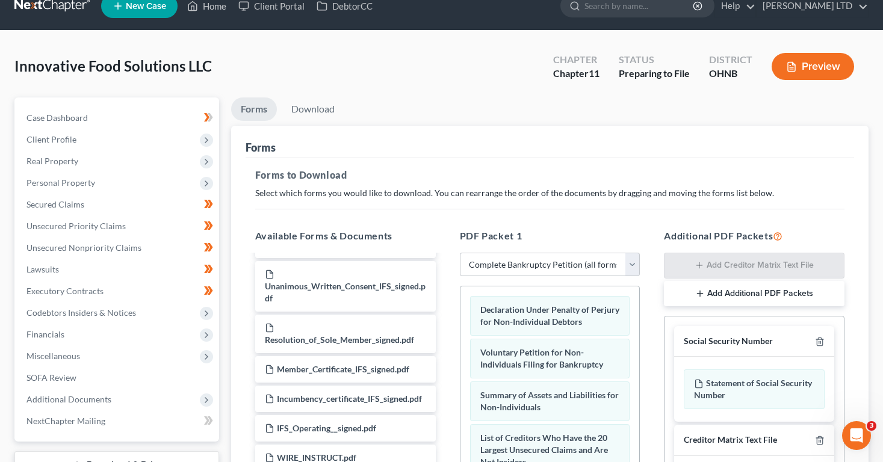
scroll to position [13, 0]
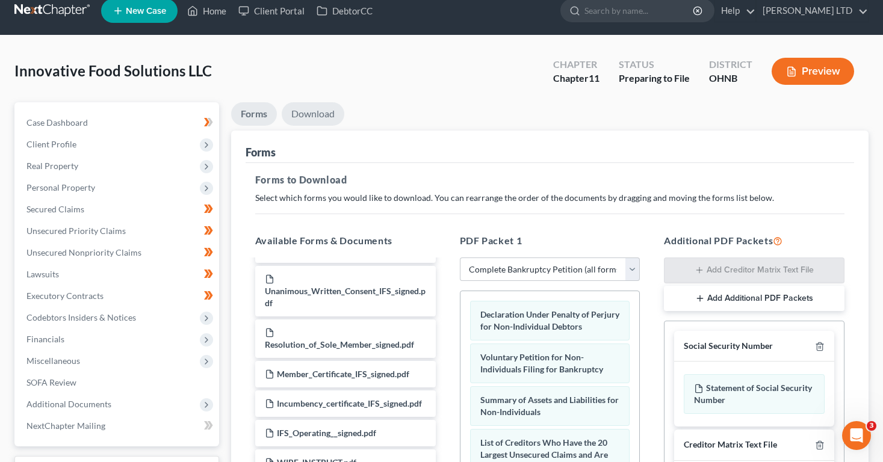
click at [317, 110] on link "Download" at bounding box center [313, 113] width 63 height 23
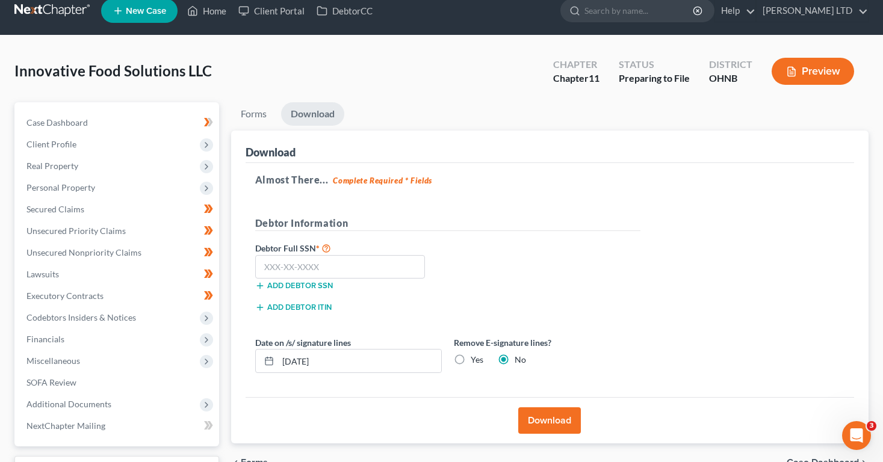
click at [471, 356] on label "Yes" at bounding box center [477, 360] width 13 height 12
click at [475, 356] on input "Yes" at bounding box center [479, 358] width 8 height 8
radio input "true"
radio input "false"
click at [557, 421] on button "Download" at bounding box center [549, 420] width 63 height 26
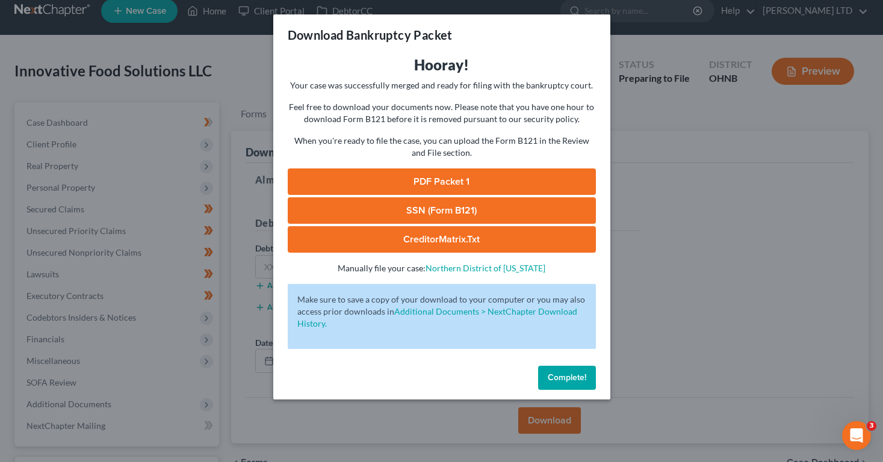
click at [382, 178] on link "PDF Packet 1" at bounding box center [442, 182] width 308 height 26
